Goal: Use online tool/utility: Use online tool/utility

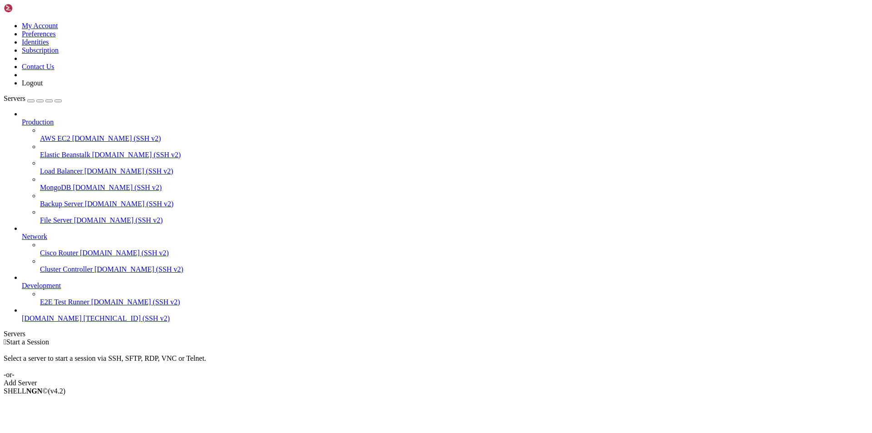
click at [84, 322] on span "[TECHNICAL_ID] (SSH v2)" at bounding box center [127, 318] width 86 height 8
click at [48, 322] on span "[DOMAIN_NAME]" at bounding box center [52, 318] width 60 height 8
